Goal: Transaction & Acquisition: Book appointment/travel/reservation

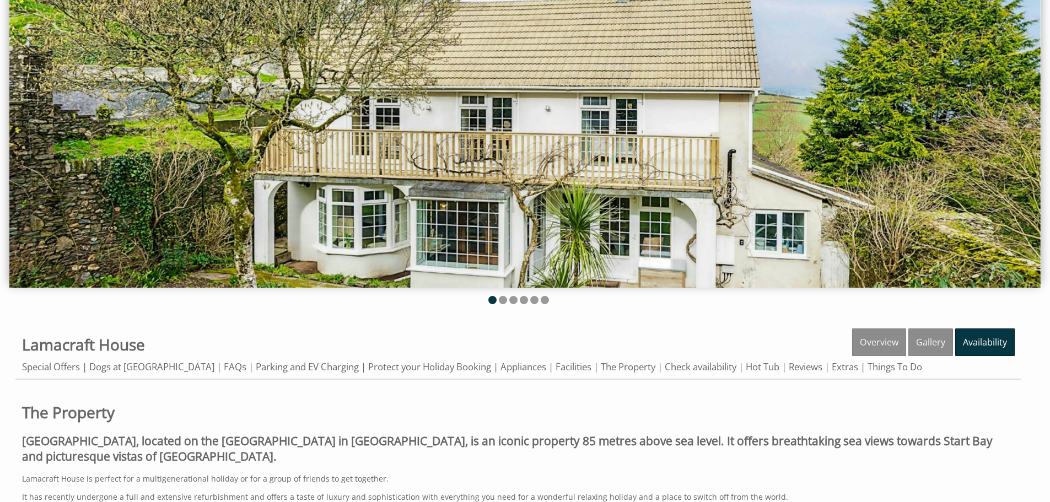
scroll to position [110, 0]
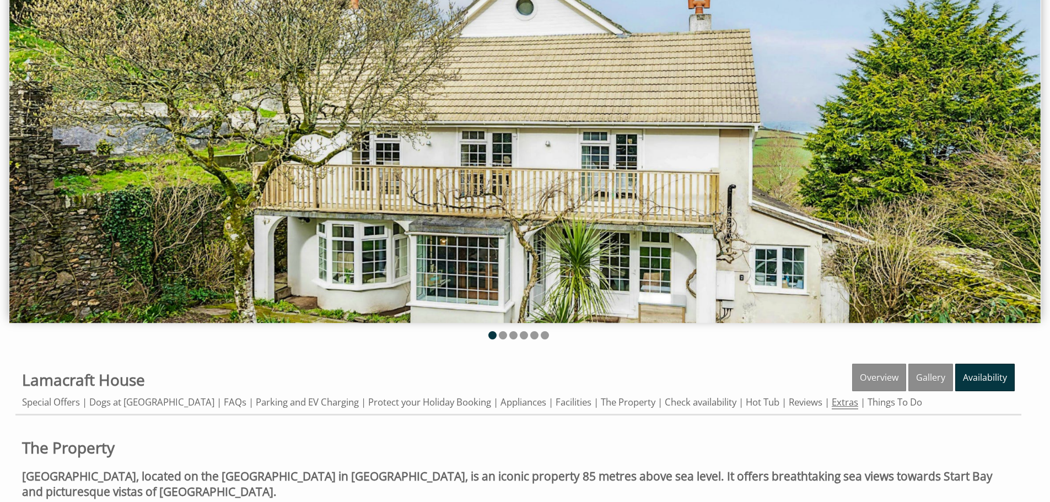
click at [846, 403] on link "Extras" at bounding box center [845, 403] width 26 height 14
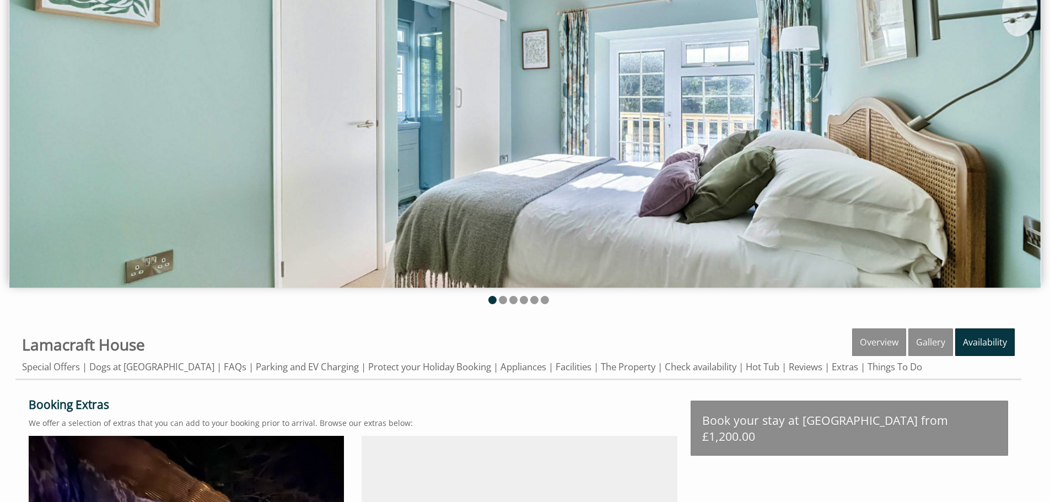
scroll to position [165, 0]
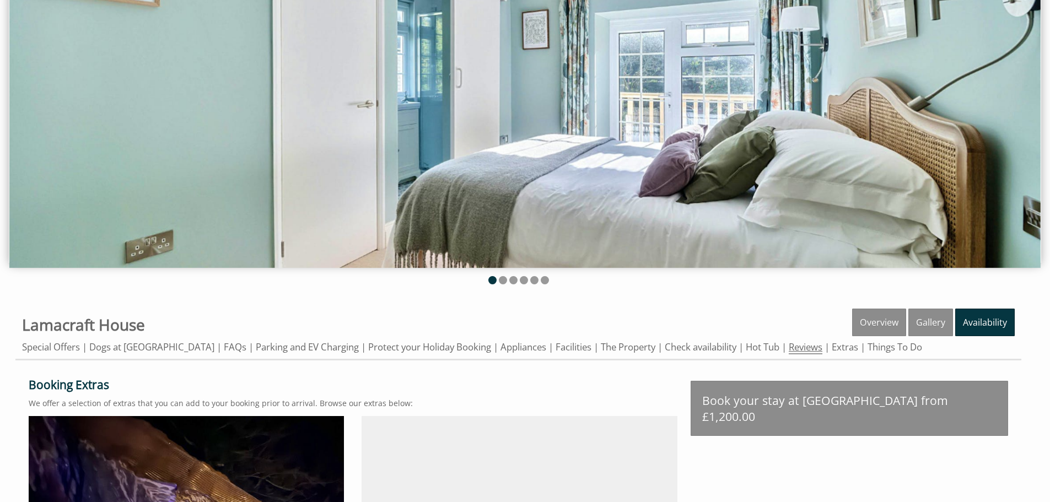
click at [805, 351] on link "Reviews" at bounding box center [806, 348] width 34 height 14
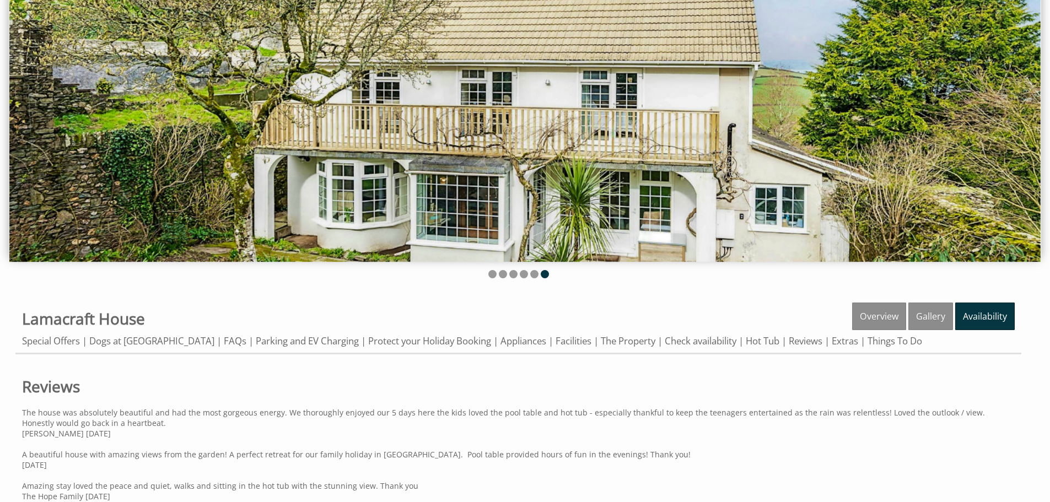
scroll to position [163, 0]
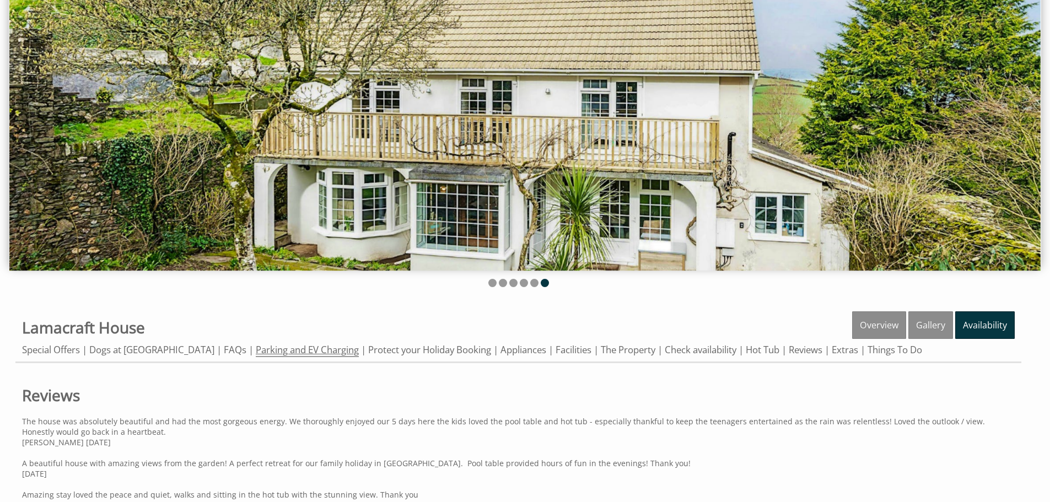
click at [301, 351] on link "Parking and EV Charging" at bounding box center [307, 350] width 103 height 14
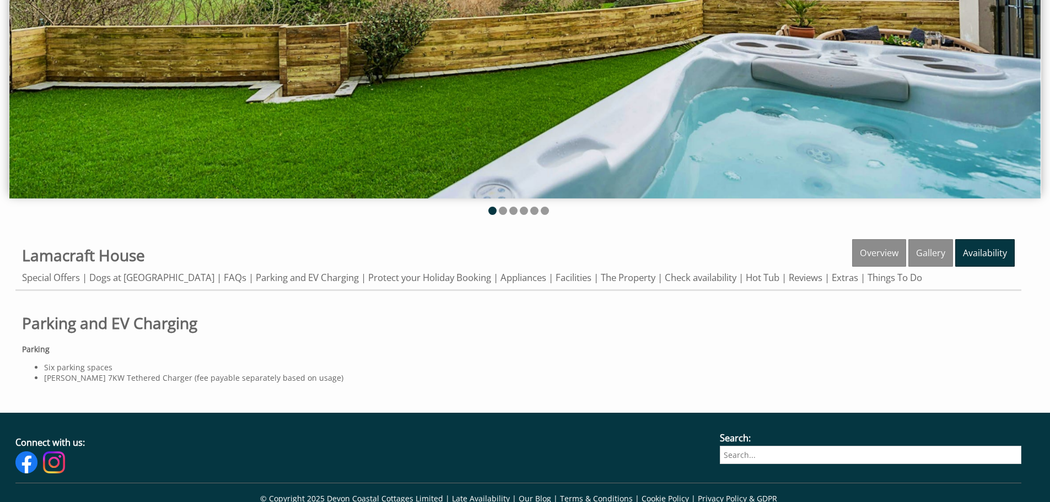
scroll to position [209, 0]
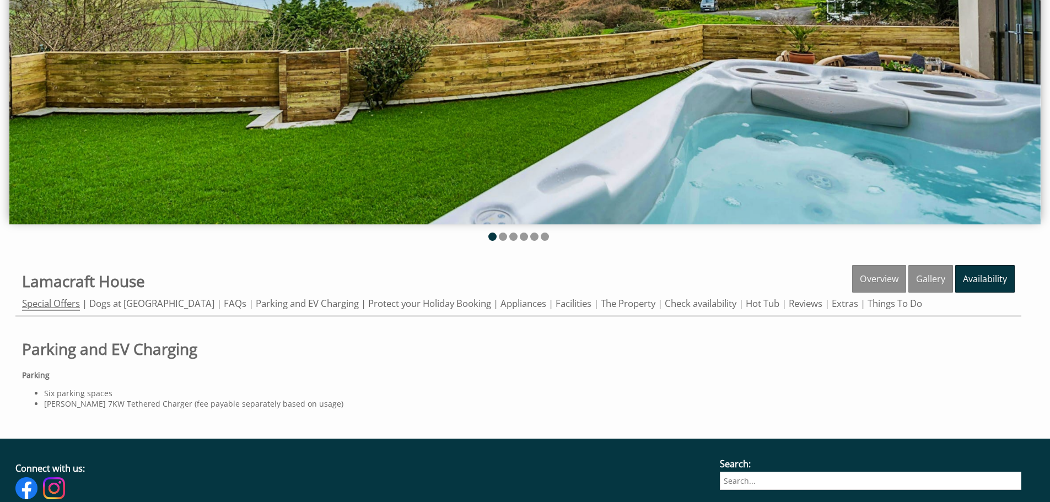
click at [74, 304] on link "Special Offers" at bounding box center [51, 304] width 58 height 14
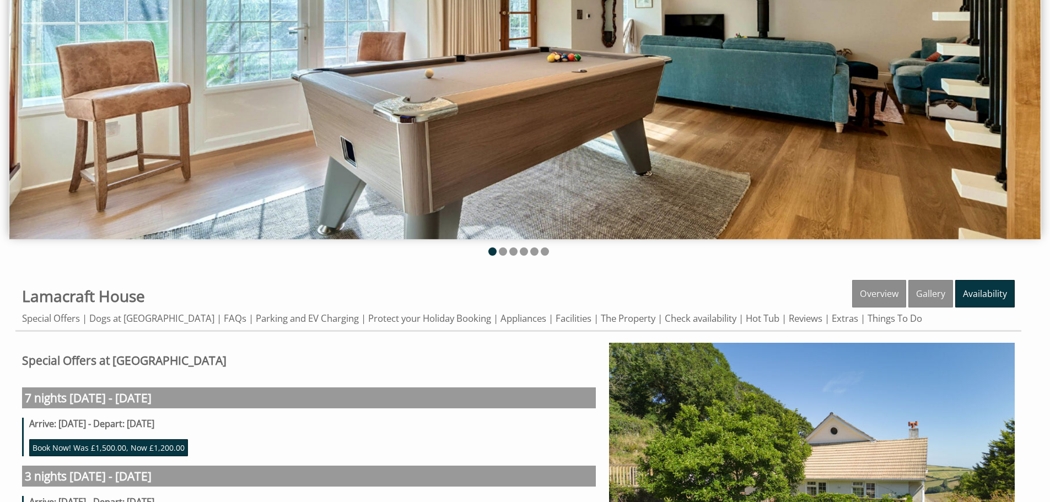
scroll to position [220, 0]
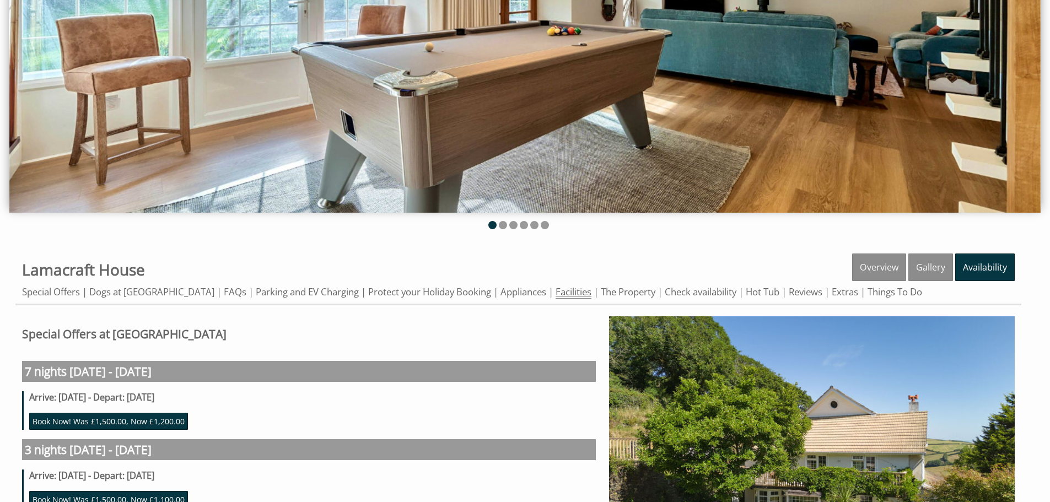
click at [560, 296] on link "Facilities" at bounding box center [574, 293] width 36 height 14
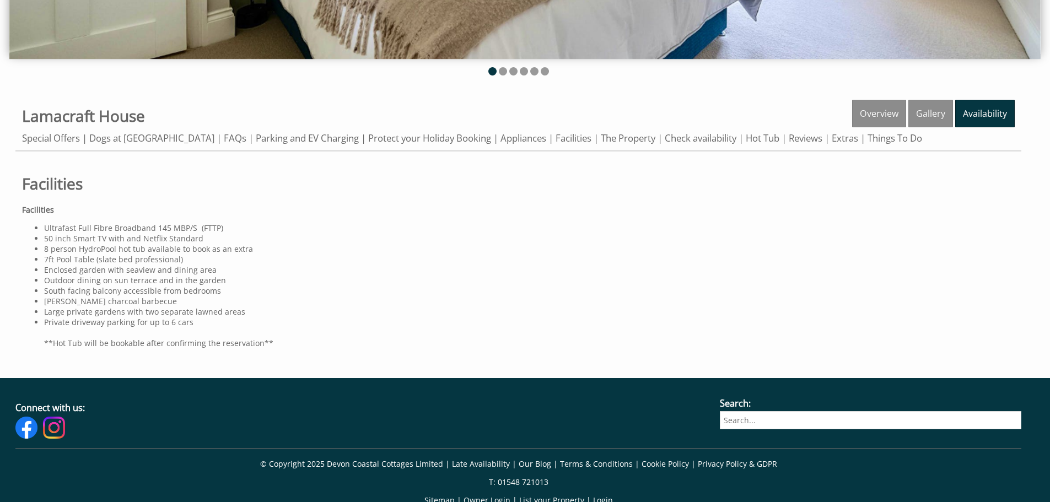
scroll to position [386, 0]
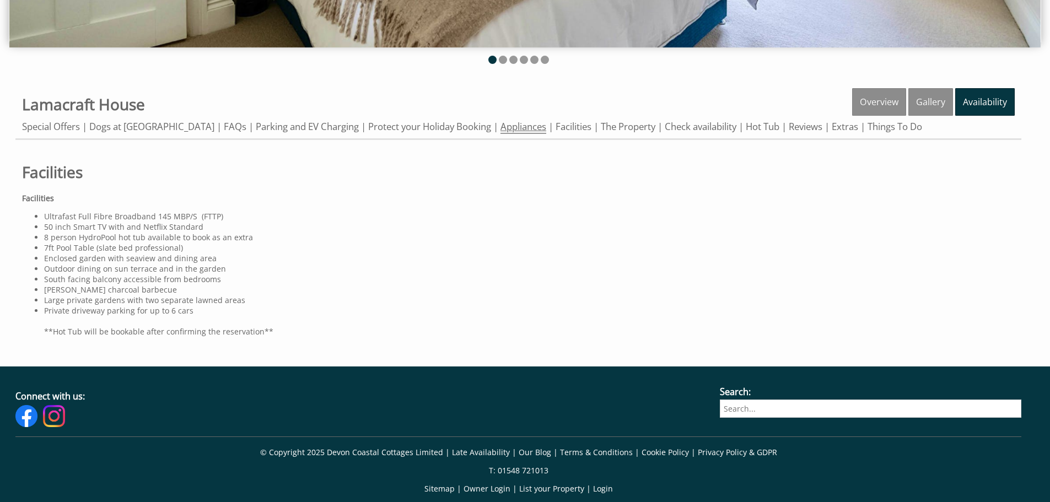
click at [521, 130] on link "Appliances" at bounding box center [524, 127] width 46 height 14
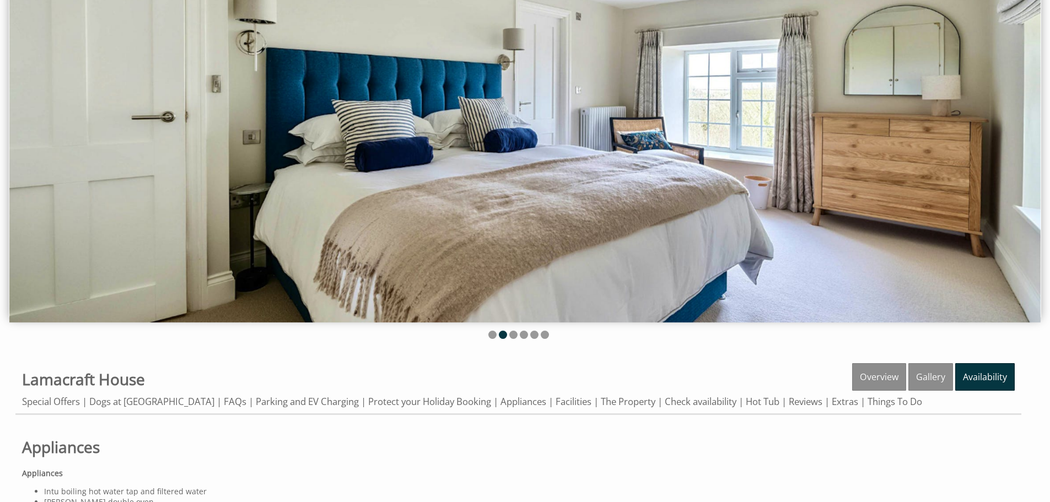
scroll to position [110, 0]
click at [224, 404] on link "FAQs" at bounding box center [235, 403] width 23 height 14
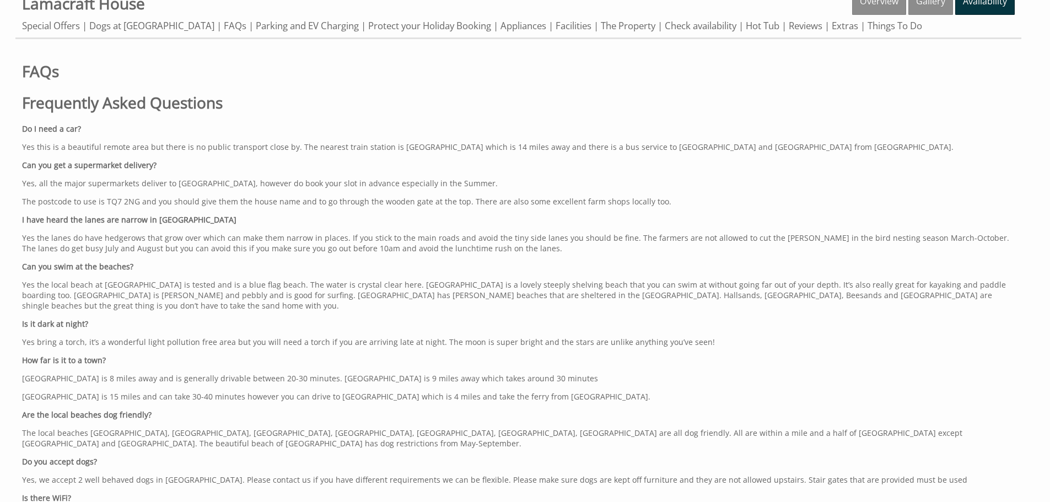
scroll to position [441, 0]
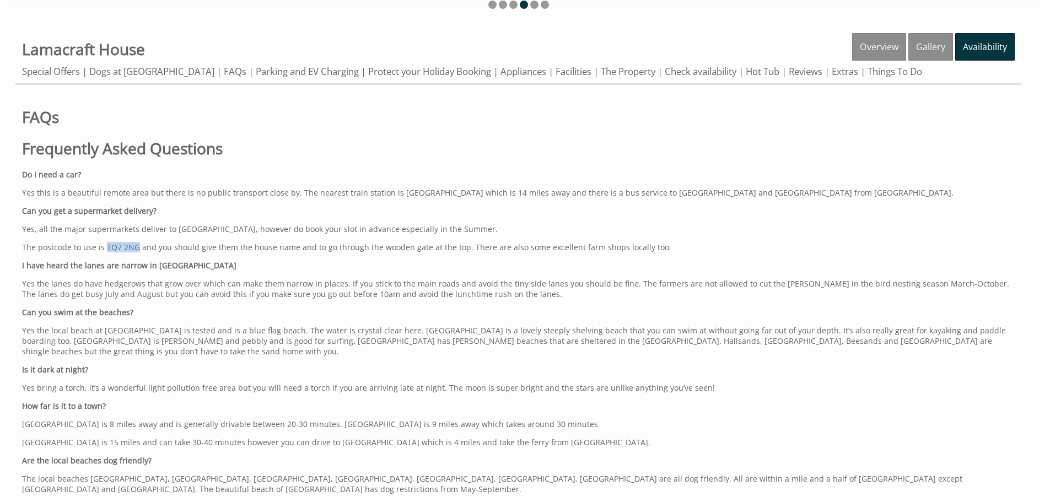
drag, startPoint x: 137, startPoint y: 248, endPoint x: 104, endPoint y: 248, distance: 33.1
click at [104, 248] on p "The postcode to use is TQ7 2NG and you should give them the house name and to g…" at bounding box center [518, 247] width 993 height 10
copy p "TQ7 2NG"
click at [610, 74] on link "The Property" at bounding box center [628, 72] width 55 height 14
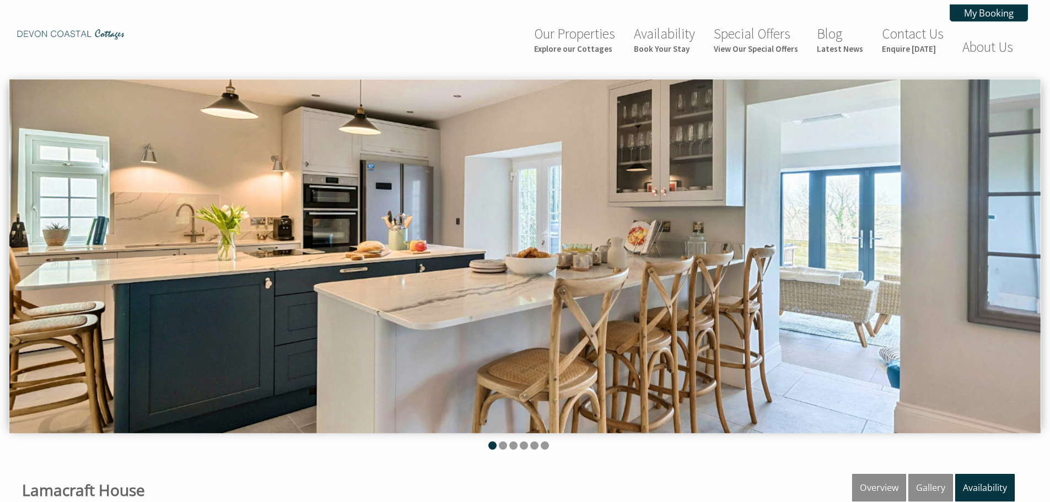
scroll to position [55, 0]
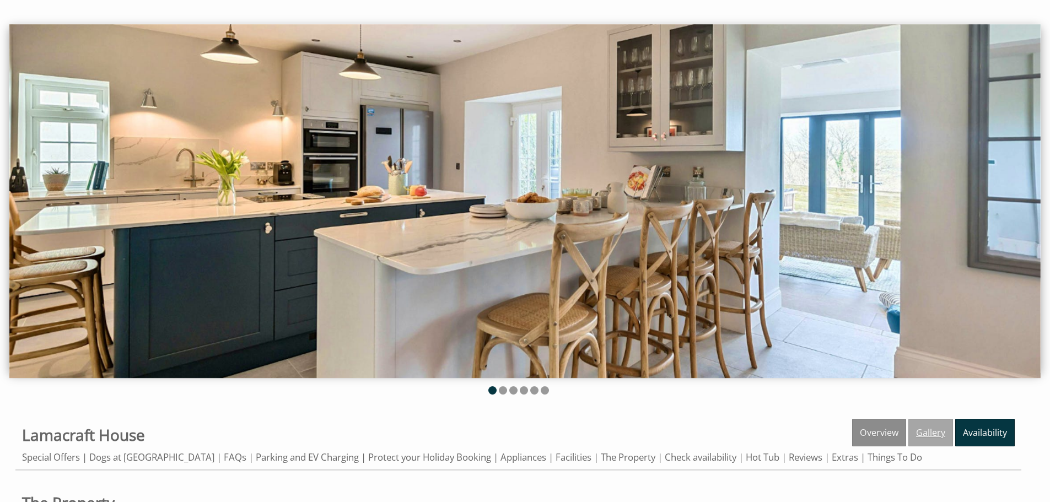
click at [929, 432] on link "Gallery" at bounding box center [930, 433] width 45 height 28
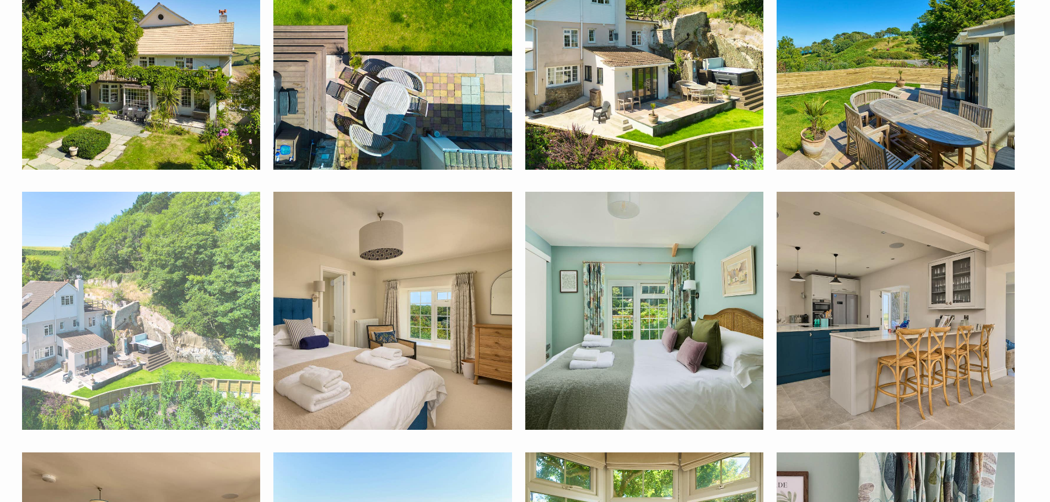
scroll to position [606, 0]
click at [110, 306] on img at bounding box center [141, 310] width 238 height 238
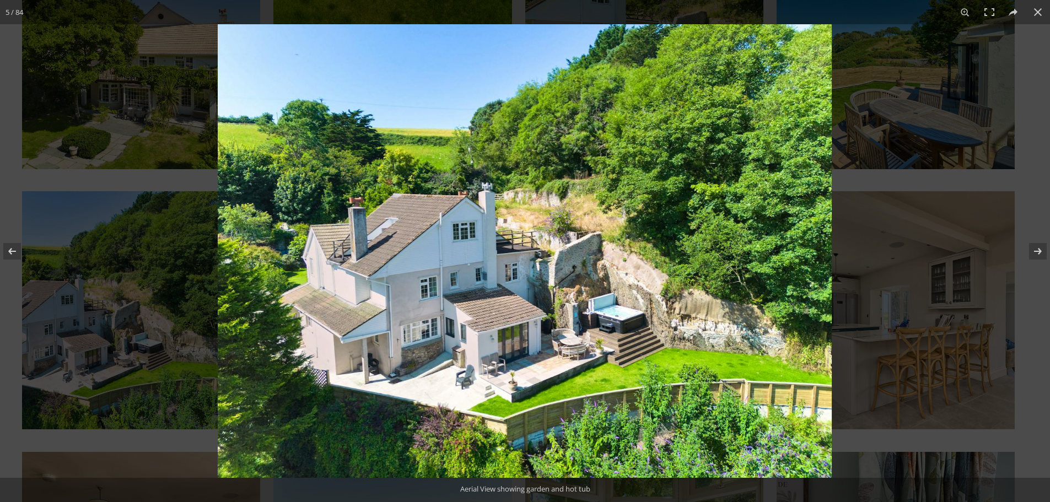
click at [516, 247] on img at bounding box center [525, 251] width 614 height 454
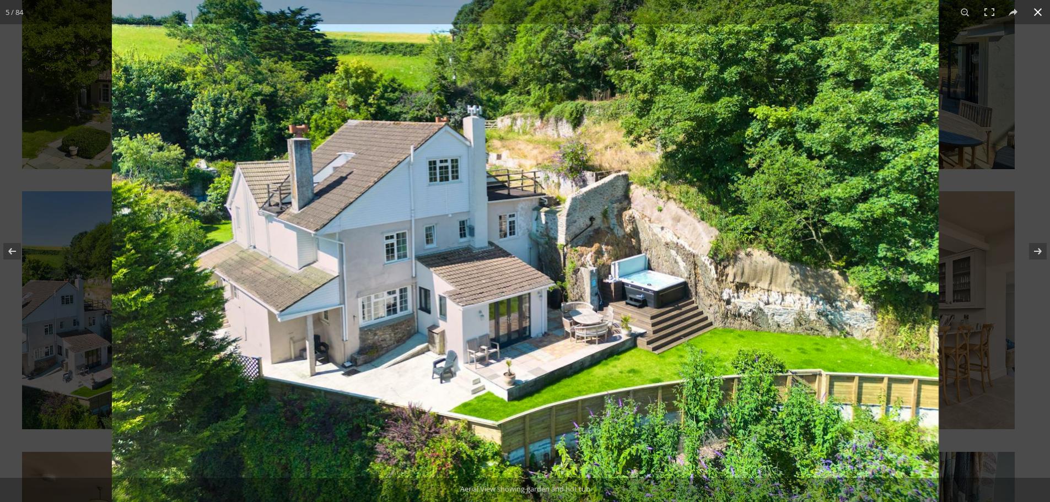
click at [1042, 18] on button at bounding box center [1038, 12] width 24 height 24
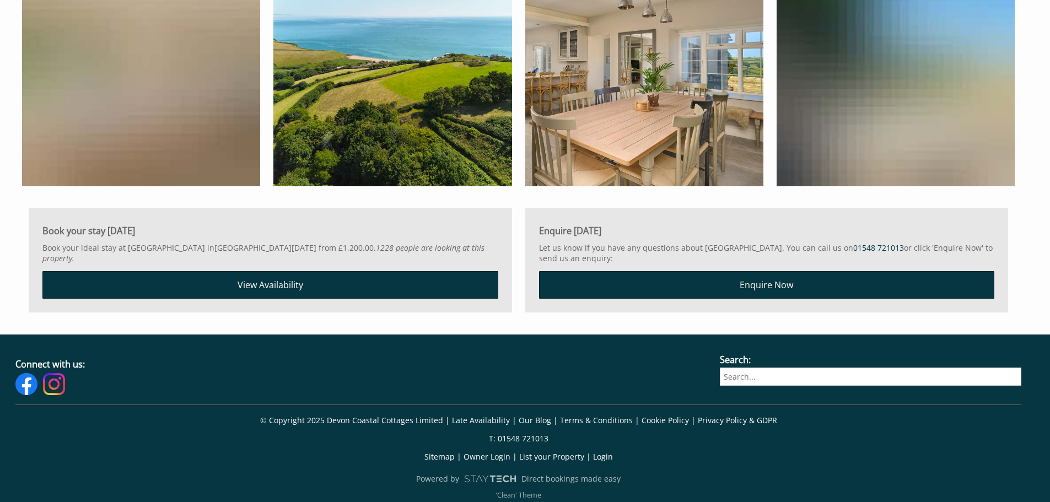
scroll to position [5807, 0]
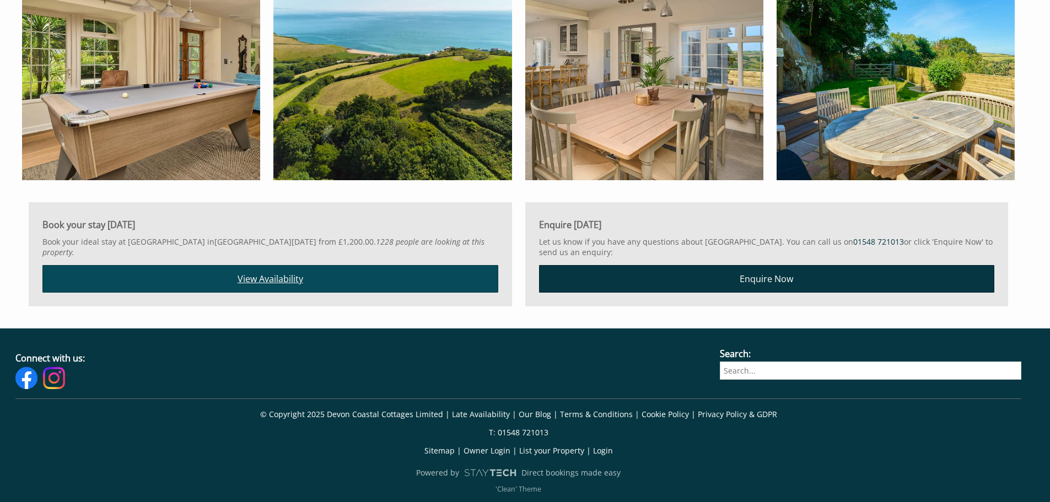
click at [290, 268] on link "View Availability" at bounding box center [270, 279] width 456 height 28
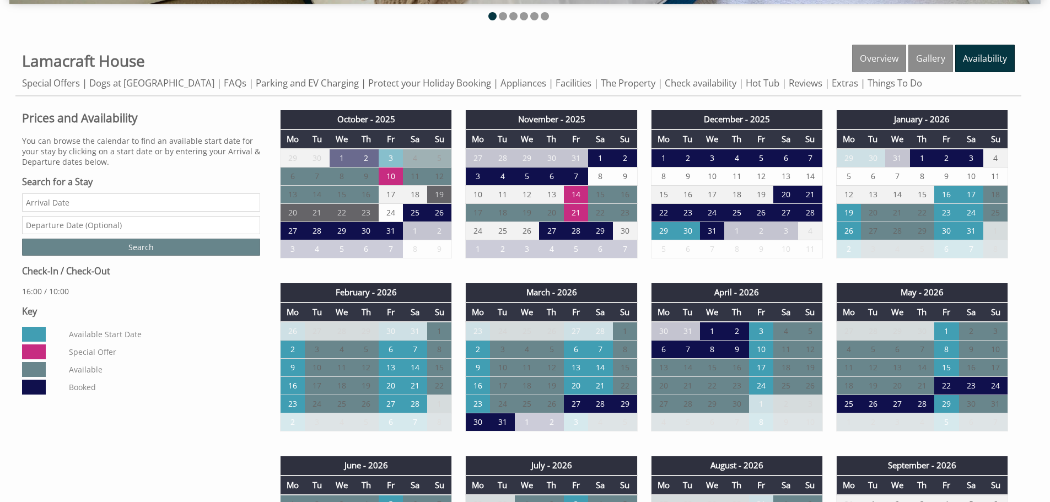
scroll to position [441, 0]
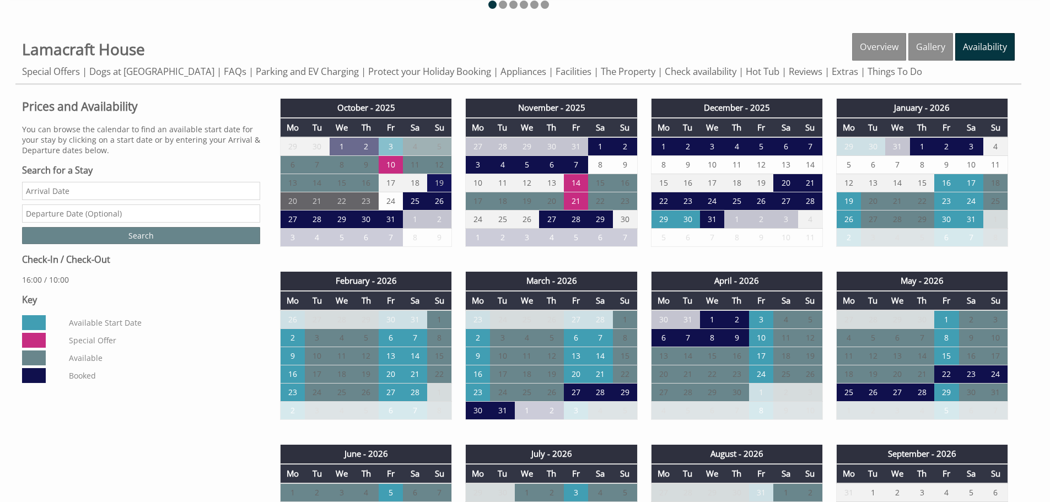
click at [441, 185] on td "19" at bounding box center [439, 183] width 24 height 18
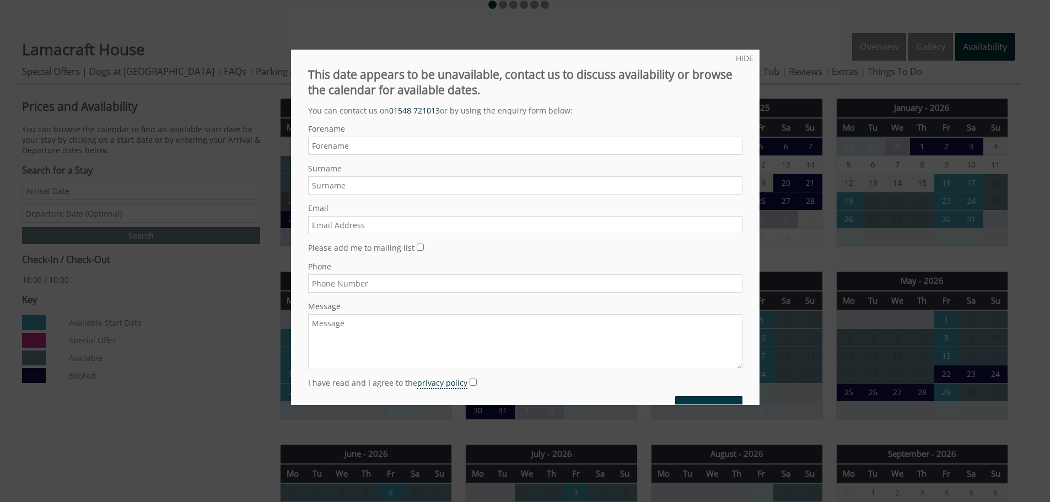
click at [221, 318] on div at bounding box center [525, 251] width 1050 height 502
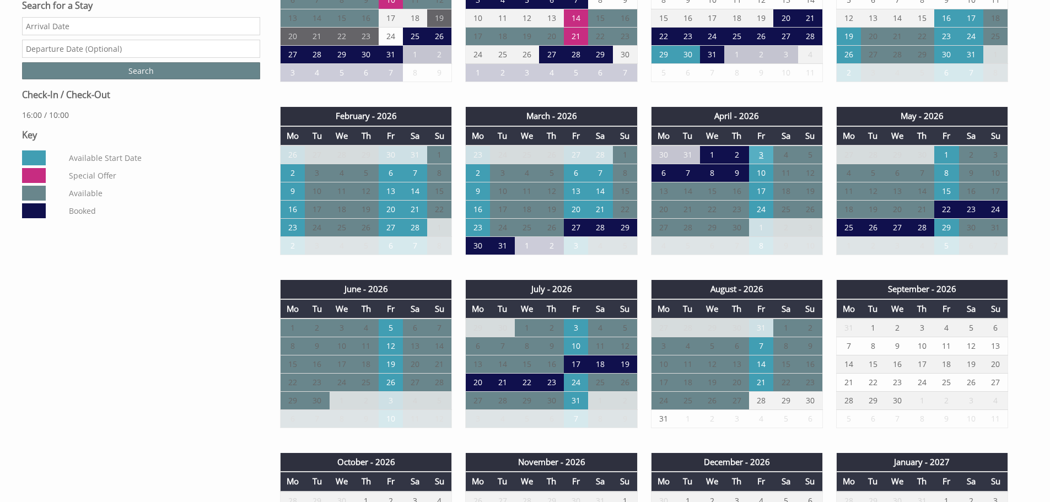
scroll to position [606, 0]
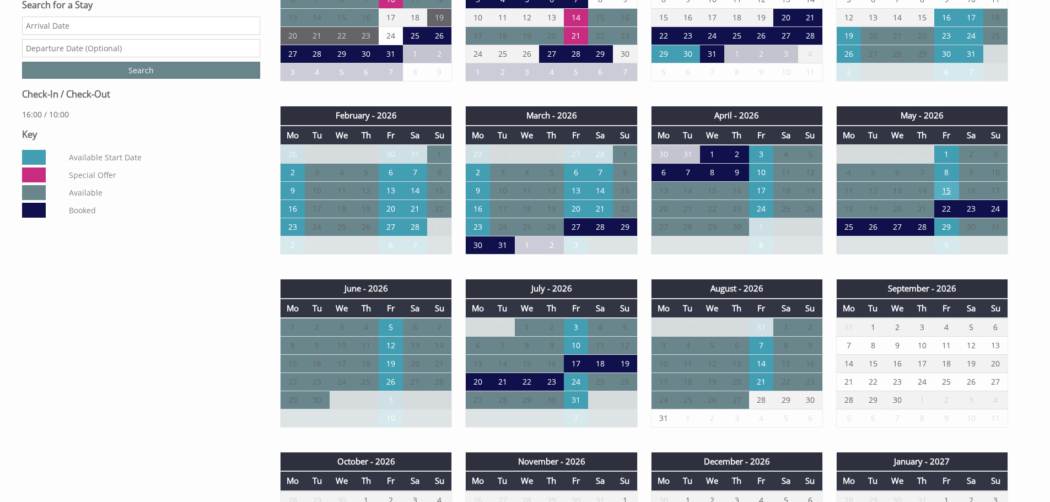
click at [945, 191] on td "15" at bounding box center [946, 191] width 24 height 18
click at [772, 197] on td "17" at bounding box center [761, 191] width 24 height 18
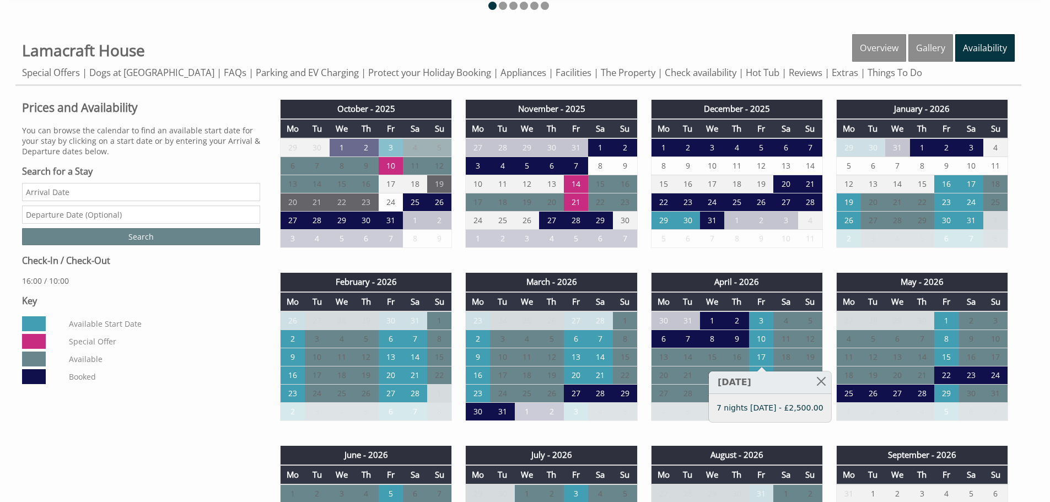
scroll to position [441, 0]
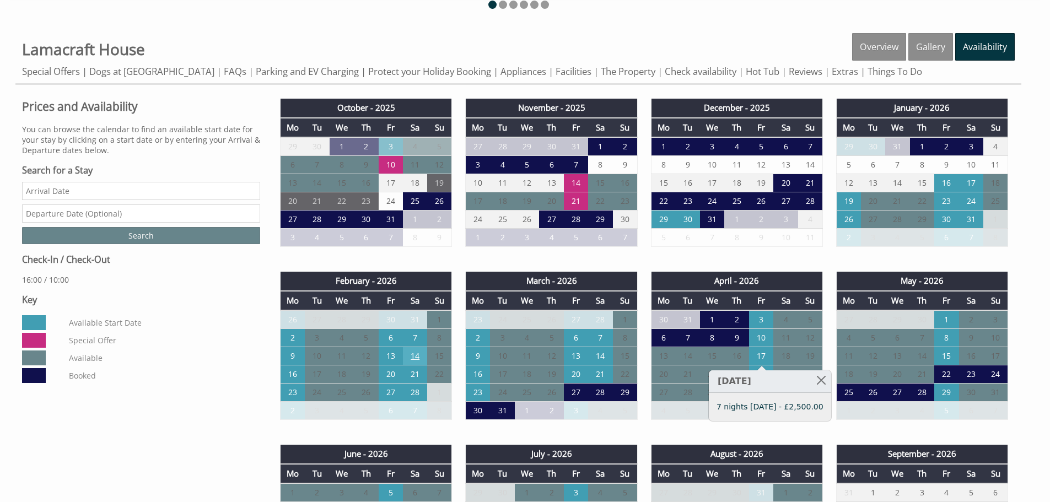
click at [413, 351] on td "14" at bounding box center [415, 356] width 24 height 18
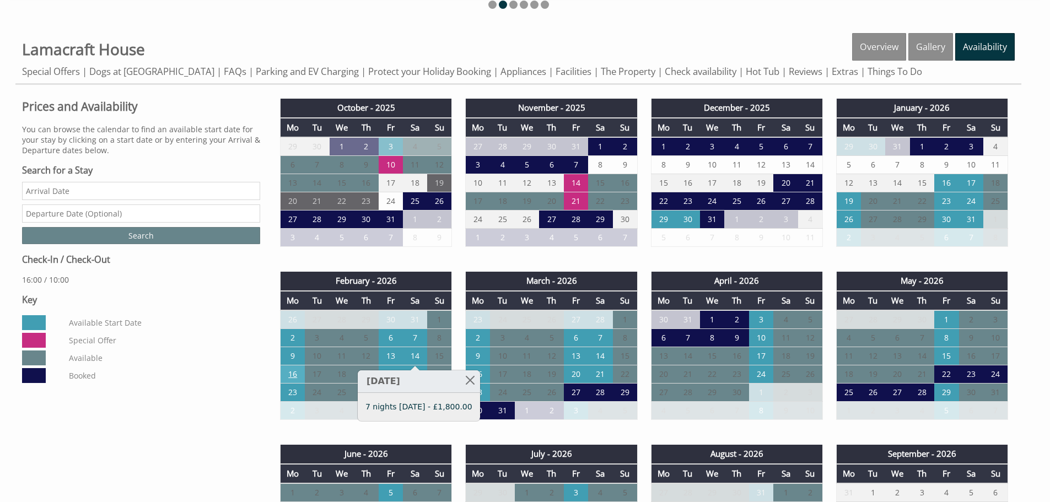
click at [301, 374] on td "16" at bounding box center [293, 374] width 24 height 18
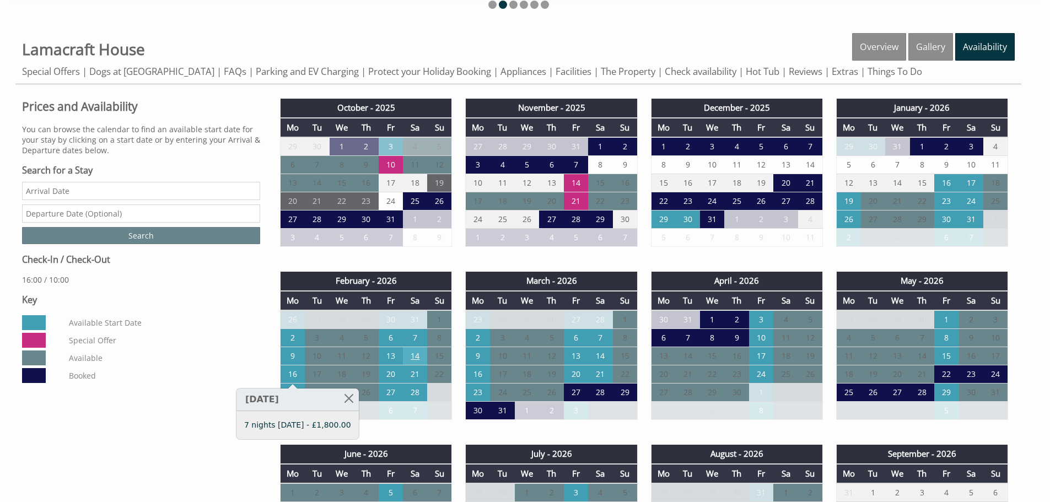
click at [427, 354] on td "14" at bounding box center [415, 356] width 24 height 18
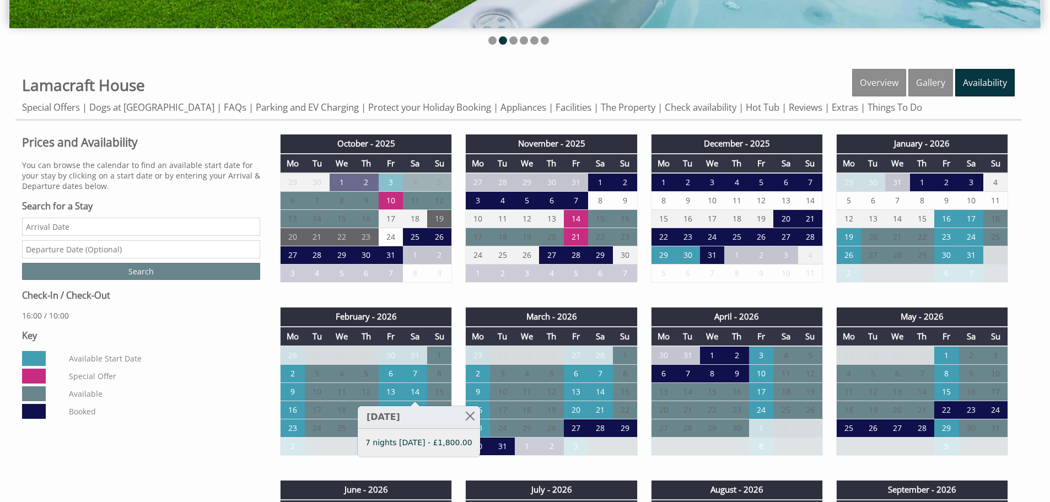
scroll to position [386, 0]
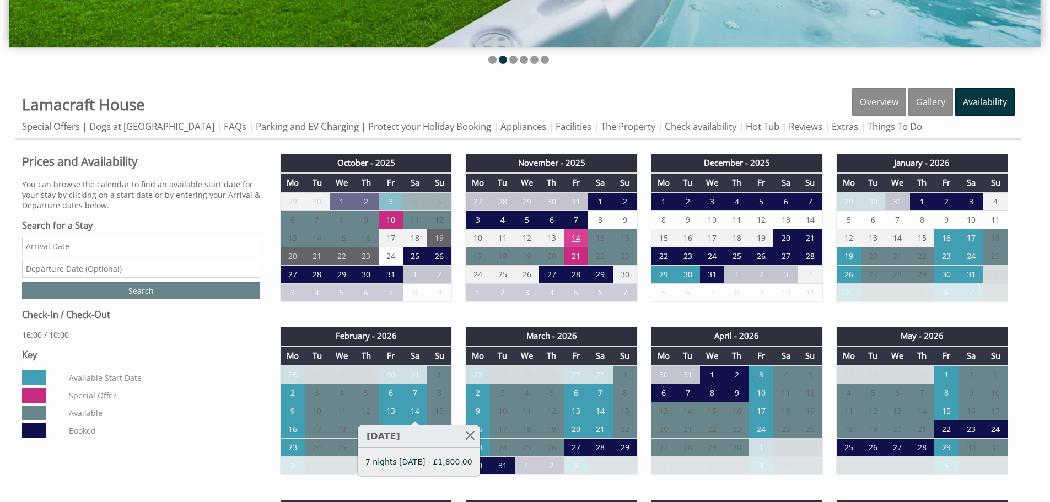
click at [575, 238] on td "14" at bounding box center [576, 238] width 24 height 18
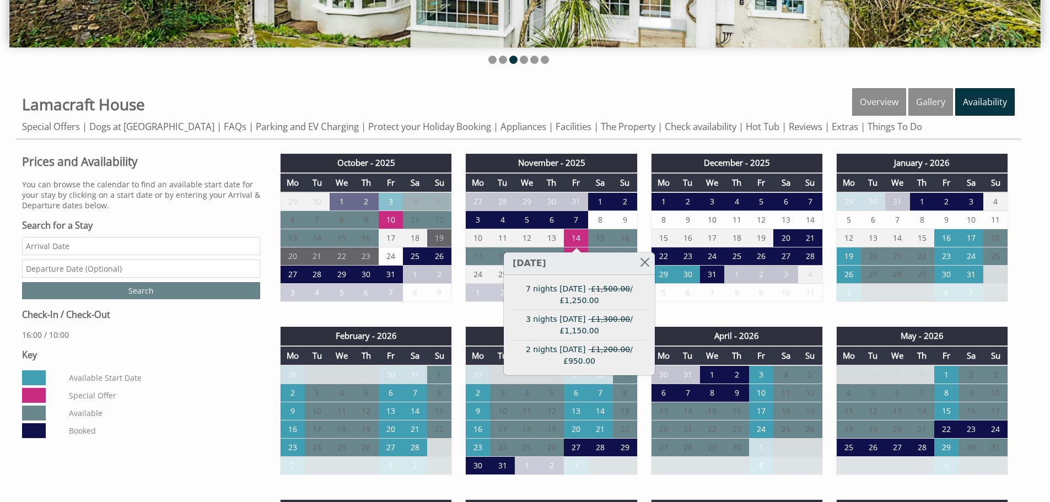
click at [223, 375] on dd "Available Start Date" at bounding box center [162, 377] width 191 height 15
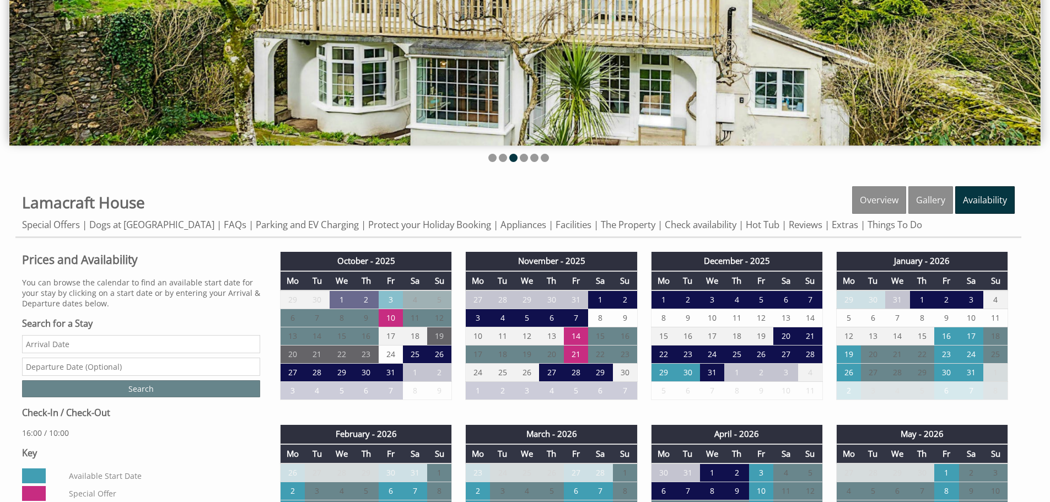
scroll to position [110, 0]
